Goal: Contribute content: Contribute content

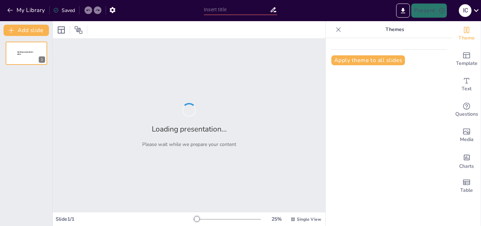
type input "New Sendsteps"
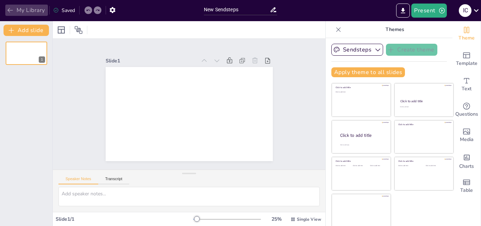
click at [11, 10] on icon "button" at bounding box center [10, 10] width 7 height 7
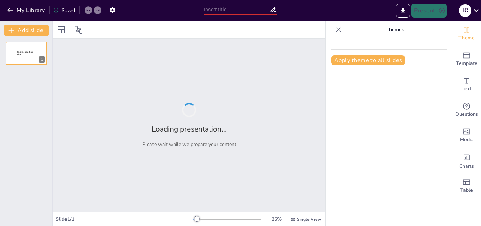
type input "Інтерактивні платформи як інструмент саморегуляції в дистанційному навчанні"
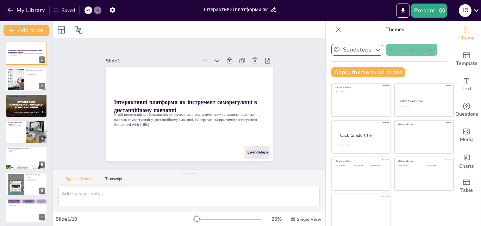
click at [374, 50] on icon "button" at bounding box center [377, 49] width 7 height 7
click at [374, 48] on icon "button" at bounding box center [377, 49] width 7 height 7
click at [464, 33] on icon "Change the overall theme" at bounding box center [466, 30] width 5 height 6
click at [420, 34] on font "Змінити загальну тему" at bounding box center [403, 34] width 61 height 7
click at [404, 10] on icon "Export to PowerPoint" at bounding box center [403, 10] width 4 height 5
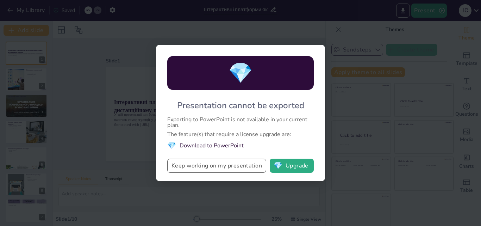
click at [224, 167] on button "Keep working on my presentation" at bounding box center [216, 165] width 99 height 14
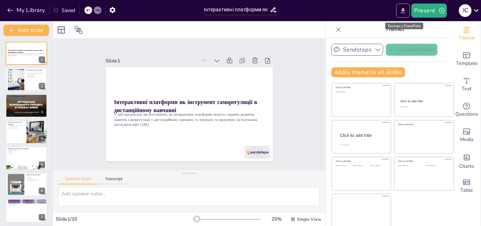
click at [401, 9] on icon "Export to PowerPoint" at bounding box center [402, 10] width 7 height 7
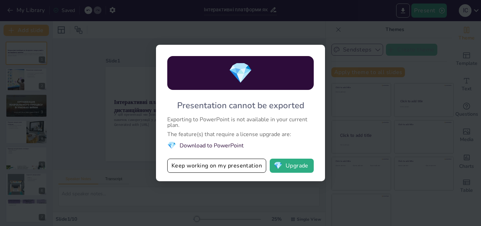
click at [214, 146] on li "💎 Download to PowerPoint" at bounding box center [240, 146] width 147 height 10
click at [280, 162] on span "💎" at bounding box center [278, 165] width 9 height 7
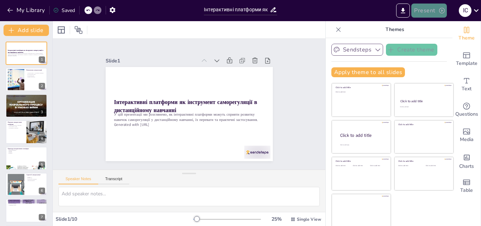
click at [437, 8] on button "Present" at bounding box center [428, 11] width 35 height 14
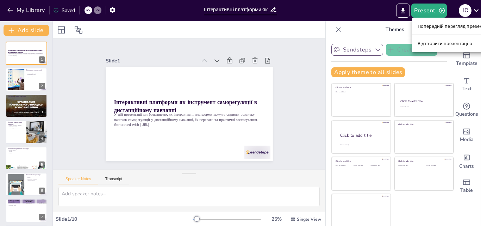
click at [404, 11] on div at bounding box center [240, 113] width 481 height 226
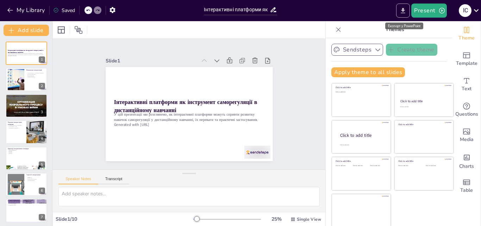
click at [401, 10] on icon "Export to PowerPoint" at bounding box center [402, 10] width 7 height 7
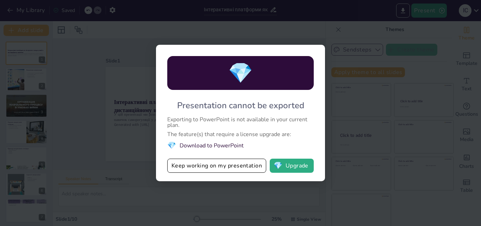
click at [210, 147] on li "💎 Download to PowerPoint" at bounding box center [240, 146] width 147 height 10
click at [179, 166] on button "Keep working on my presentation" at bounding box center [216, 165] width 99 height 14
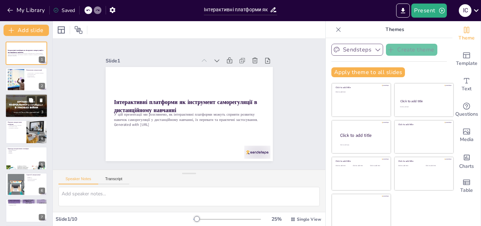
click at [23, 110] on div at bounding box center [26, 105] width 42 height 24
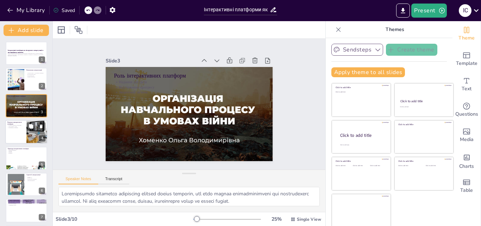
click at [21, 130] on div at bounding box center [26, 132] width 42 height 24
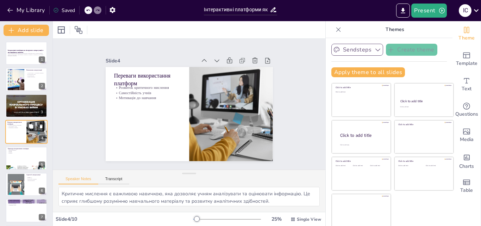
scroll to position [1, 0]
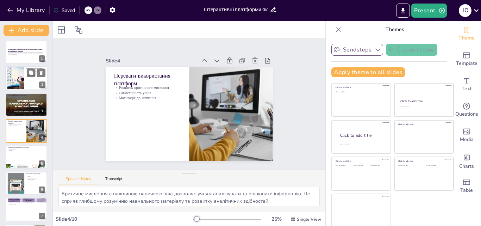
click at [19, 82] on div at bounding box center [16, 78] width 36 height 21
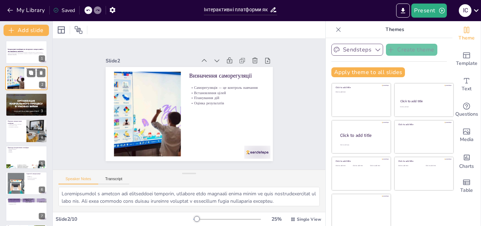
scroll to position [0, 0]
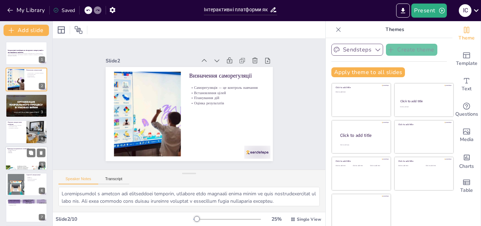
click at [21, 159] on div at bounding box center [26, 158] width 42 height 24
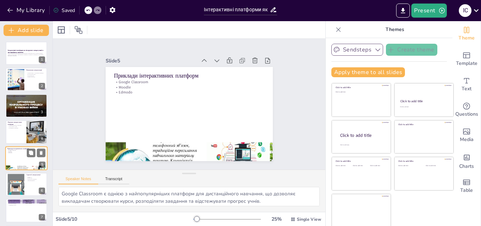
scroll to position [27, 0]
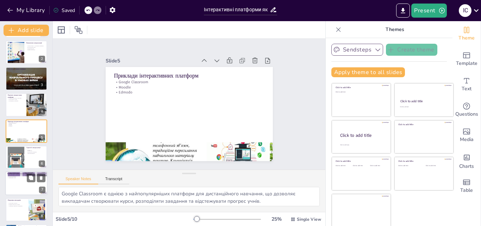
click at [22, 182] on div at bounding box center [26, 184] width 42 height 24
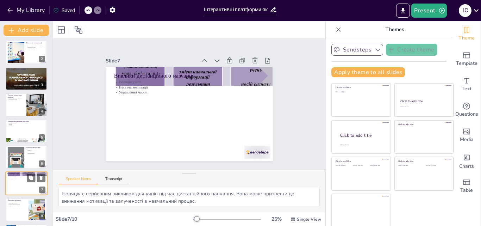
scroll to position [80, 0]
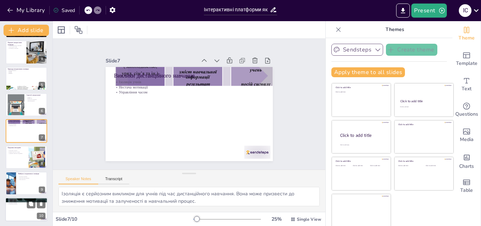
click at [22, 201] on p "Потужний інструмент" at bounding box center [26, 201] width 38 height 1
type textarea "Інтерактивні платформи є потужним інструментом для розвитку саморегуляції, оскі…"
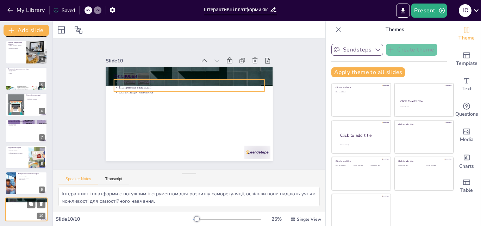
scroll to position [81, 0]
